Goal: Navigation & Orientation: Find specific page/section

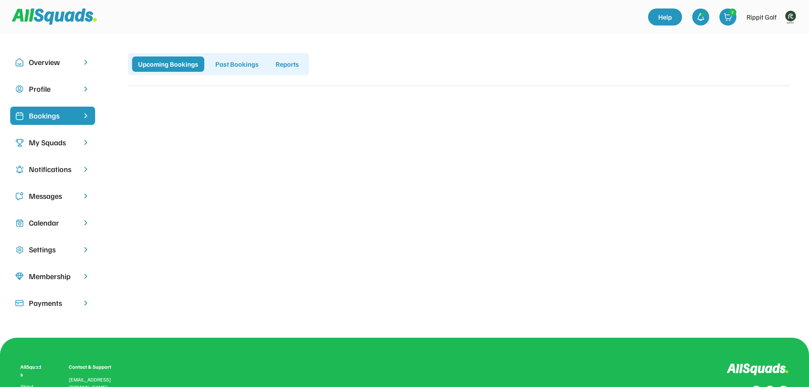
click at [794, 15] on img at bounding box center [790, 16] width 17 height 17
click at [778, 40] on link "Profile" at bounding box center [779, 37] width 50 height 17
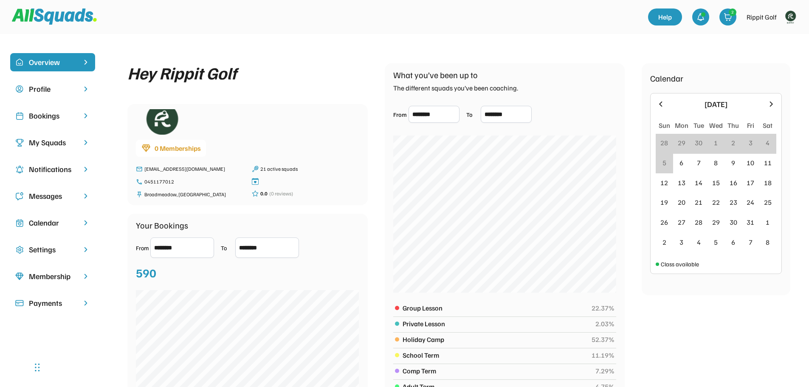
click at [57, 120] on div "Bookings" at bounding box center [53, 115] width 48 height 11
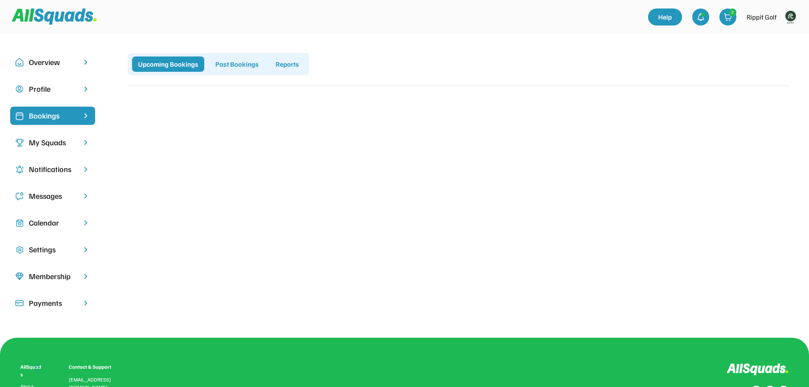
click at [64, 142] on div "My Squads" at bounding box center [53, 142] width 48 height 11
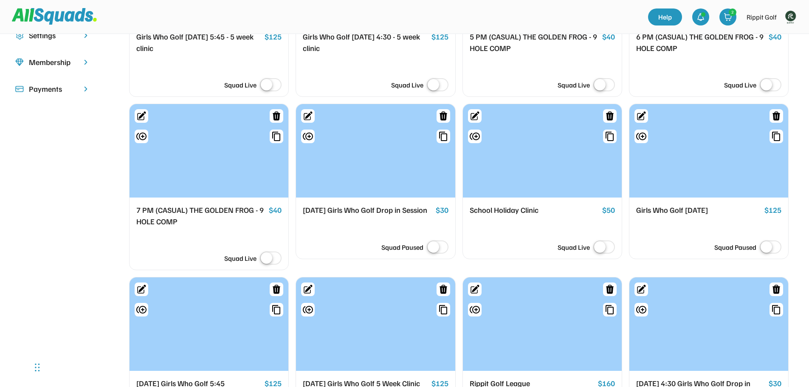
scroll to position [255, 0]
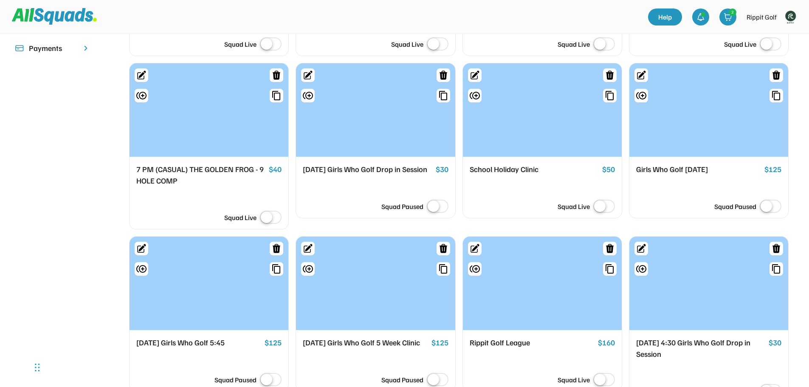
click at [511, 171] on div "School Holiday Clinic" at bounding box center [534, 170] width 129 height 12
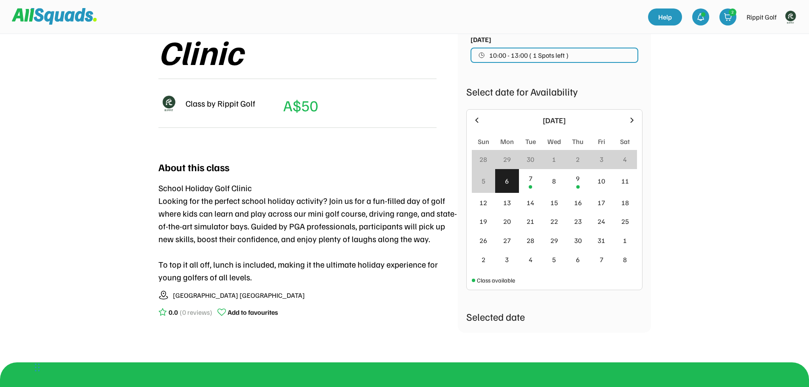
scroll to position [85, 0]
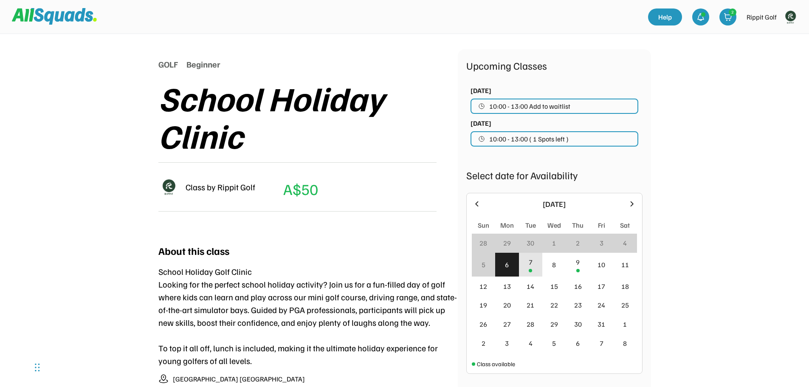
click at [537, 270] on div "7" at bounding box center [531, 265] width 24 height 24
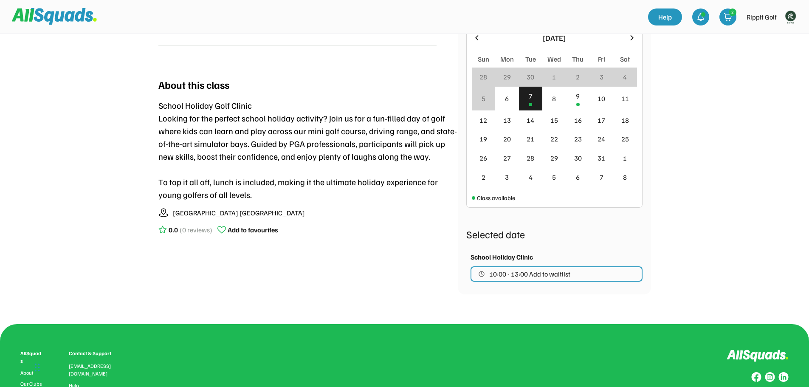
scroll to position [127, 0]
